Goal: Task Accomplishment & Management: Manage account settings

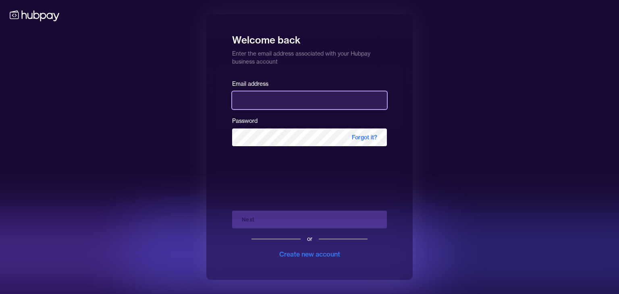
type input "**********"
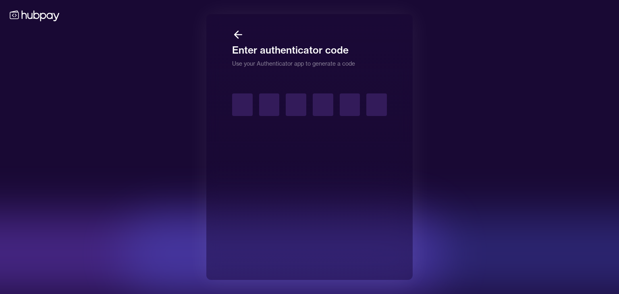
drag, startPoint x: 233, startPoint y: 191, endPoint x: 240, endPoint y: 188, distance: 6.9
click at [240, 190] on div at bounding box center [309, 172] width 155 height 183
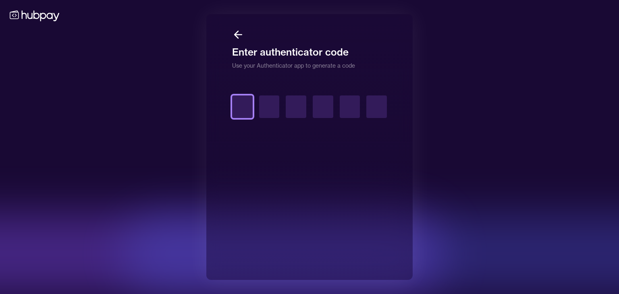
click at [237, 110] on input "text" at bounding box center [242, 107] width 21 height 23
